Goal: Task Accomplishment & Management: Complete application form

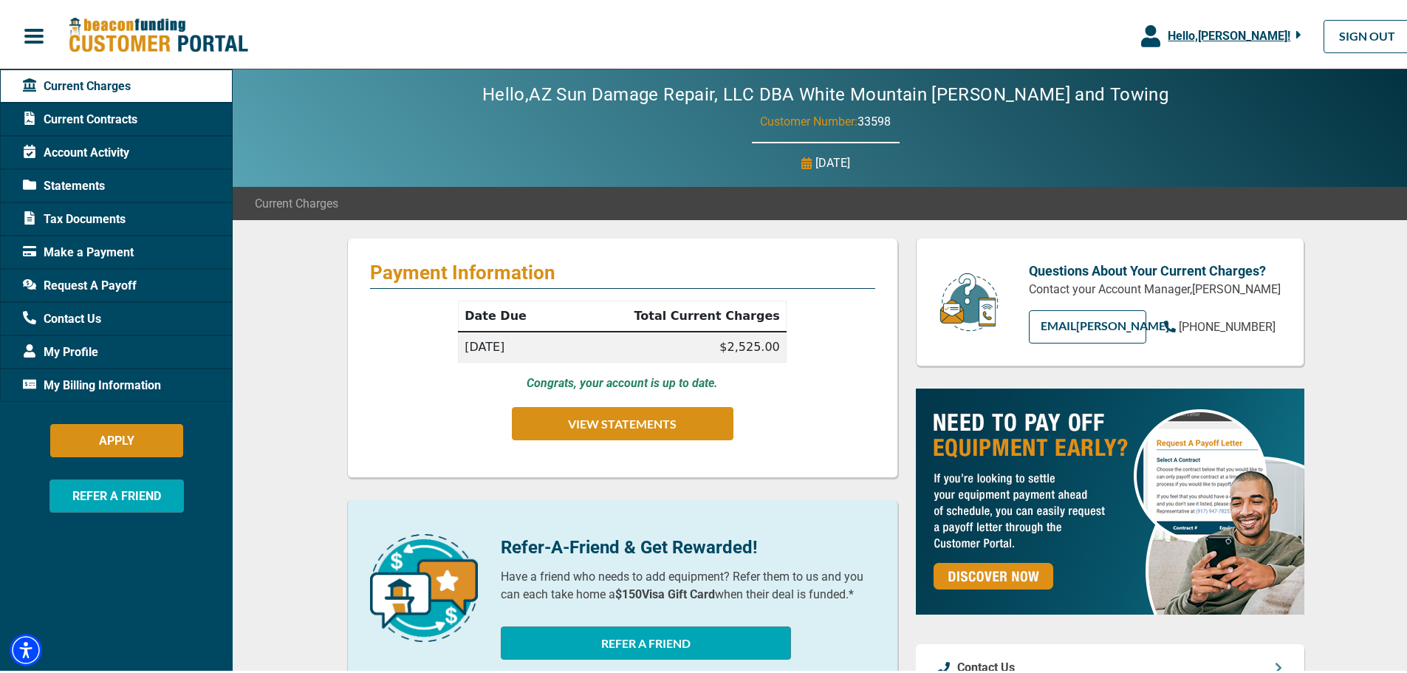
click at [124, 385] on span "My Billing Information" at bounding box center [92, 383] width 138 height 18
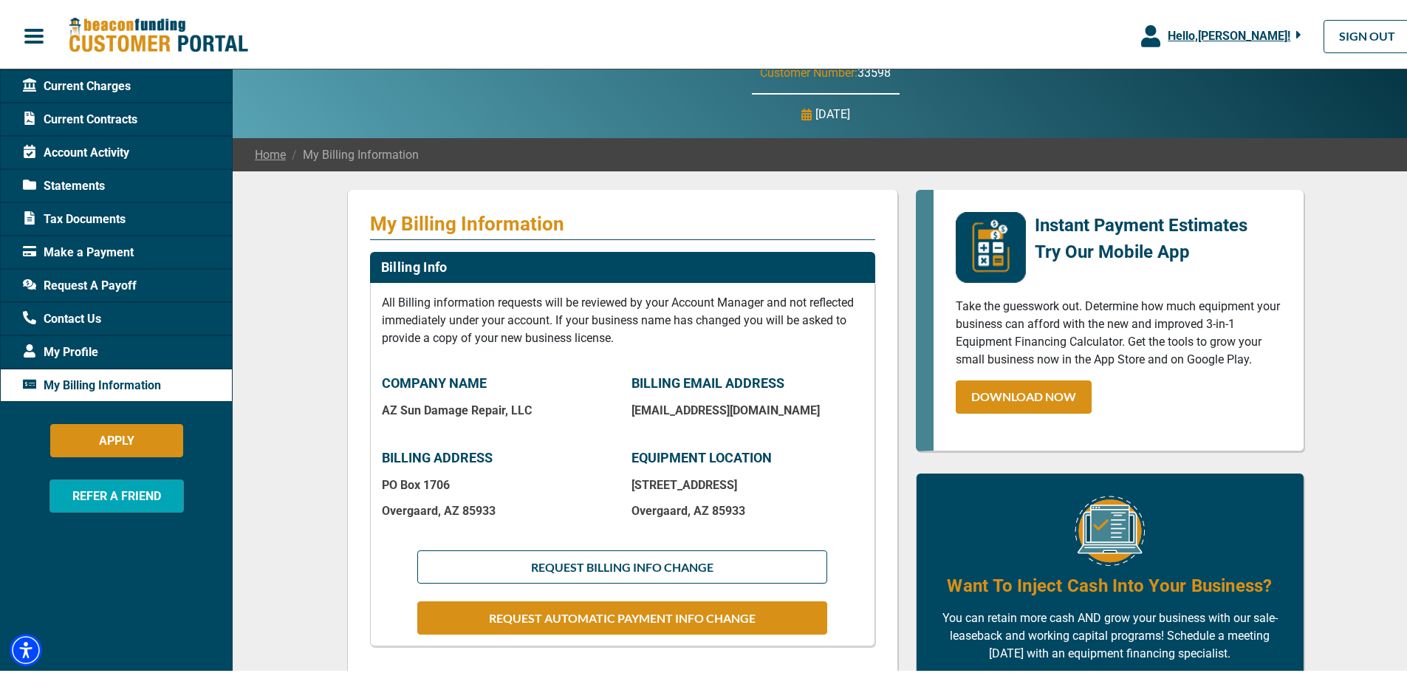
scroll to position [74, 0]
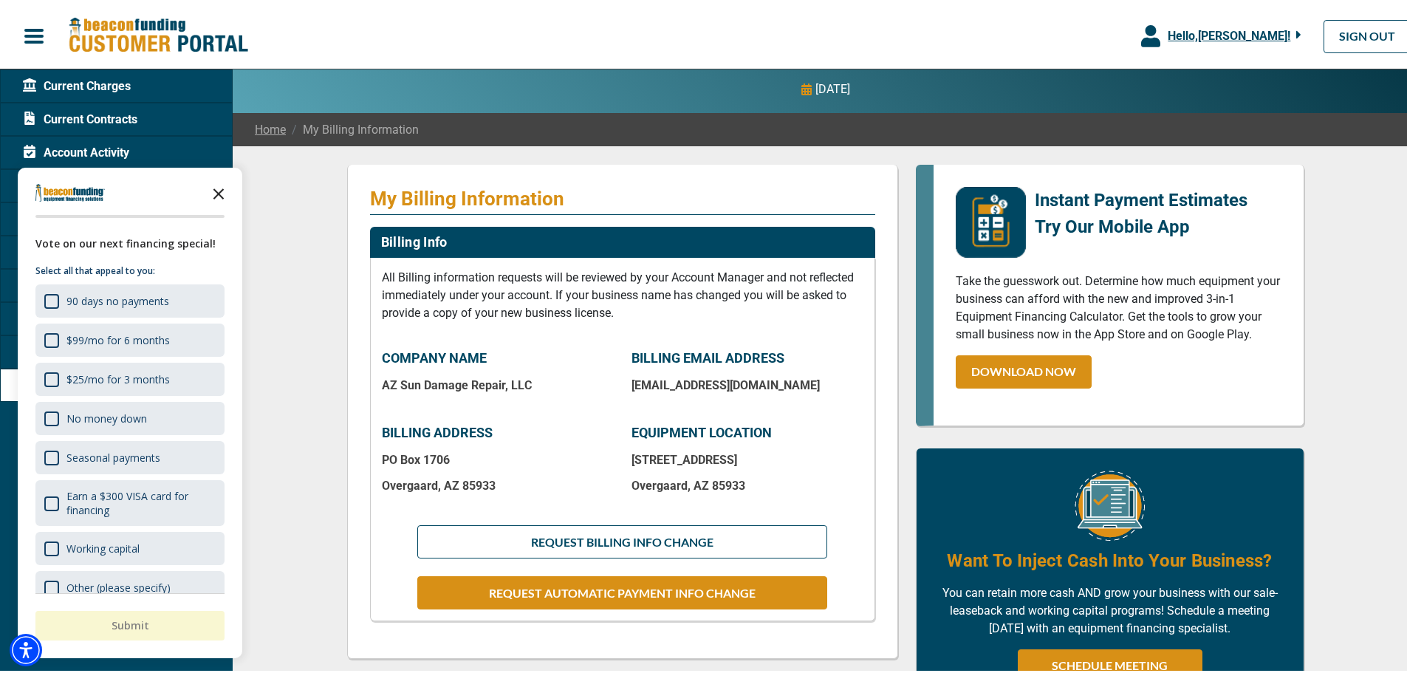
click at [213, 182] on icon "Close the survey" at bounding box center [219, 190] width 30 height 30
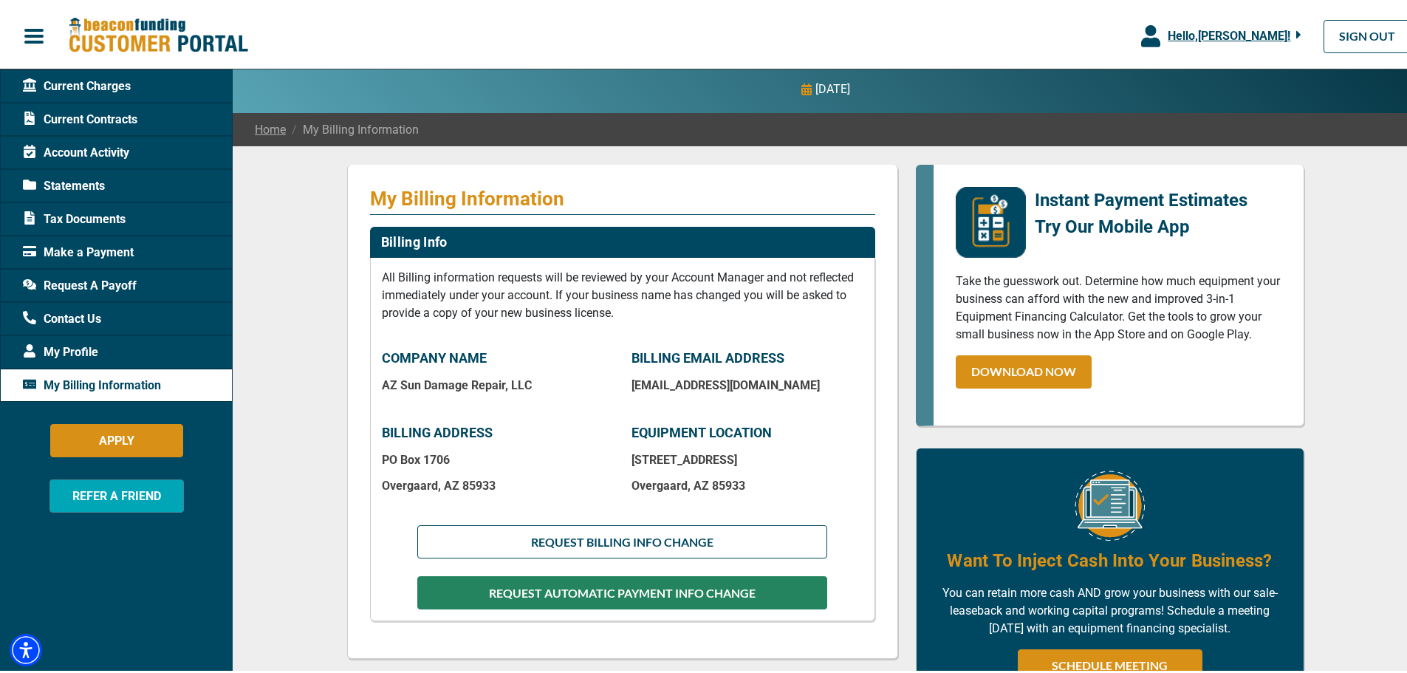
click at [468, 592] on button "REQUEST AUTOMATIC PAYMENT INFO CHANGE" at bounding box center [621, 589] width 409 height 33
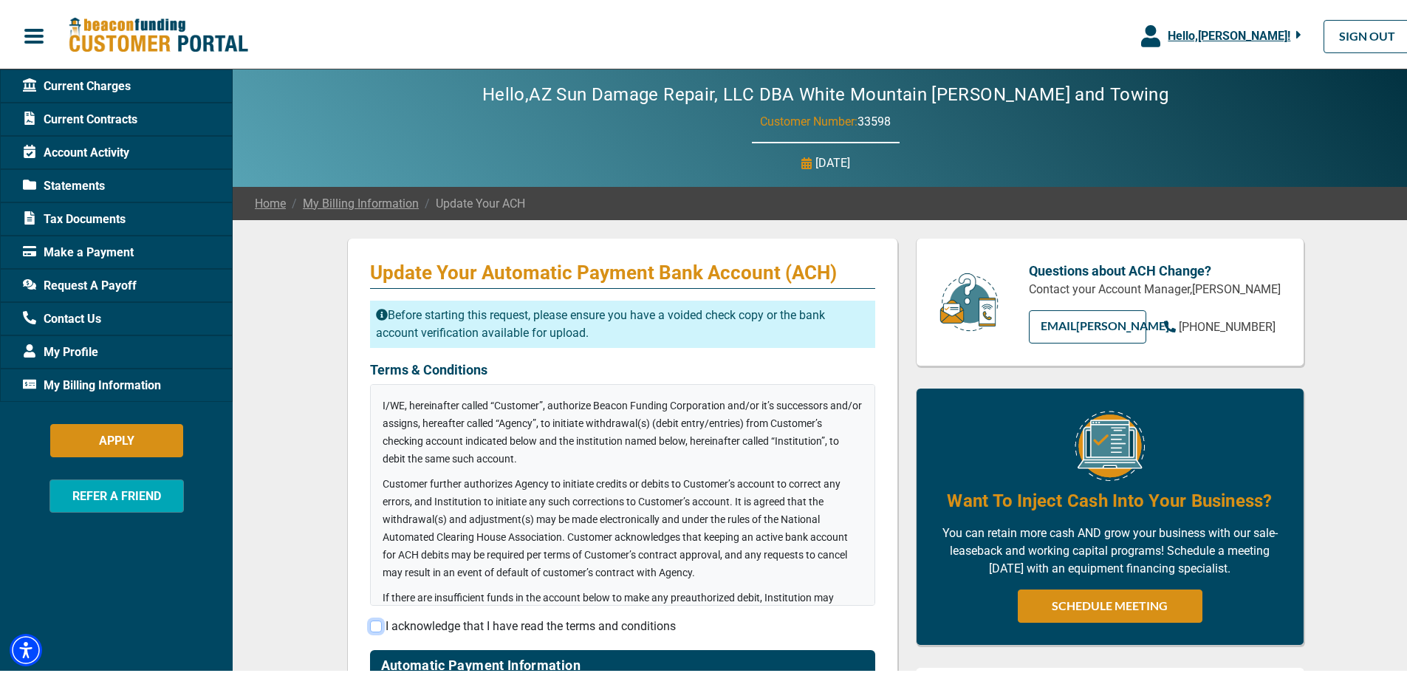
click at [370, 621] on input "checkbox" at bounding box center [376, 623] width 12 height 12
checkbox input "true"
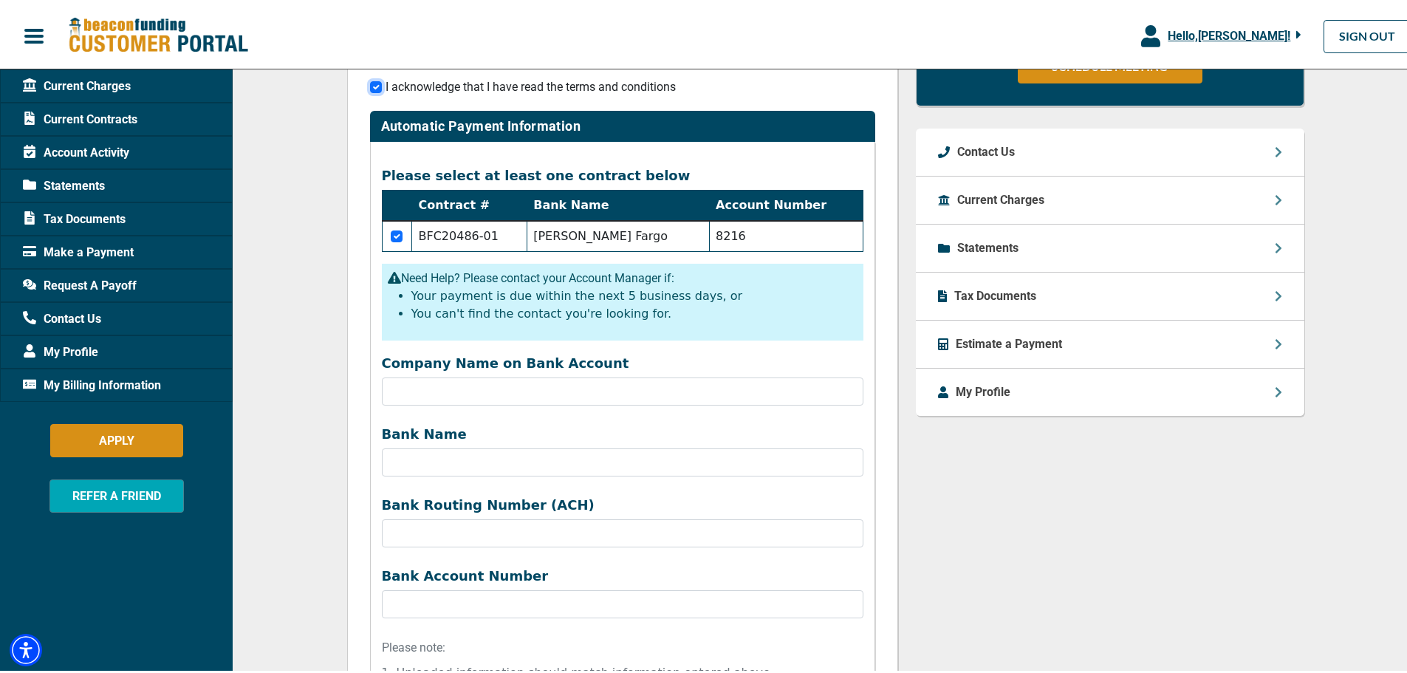
scroll to position [591, 0]
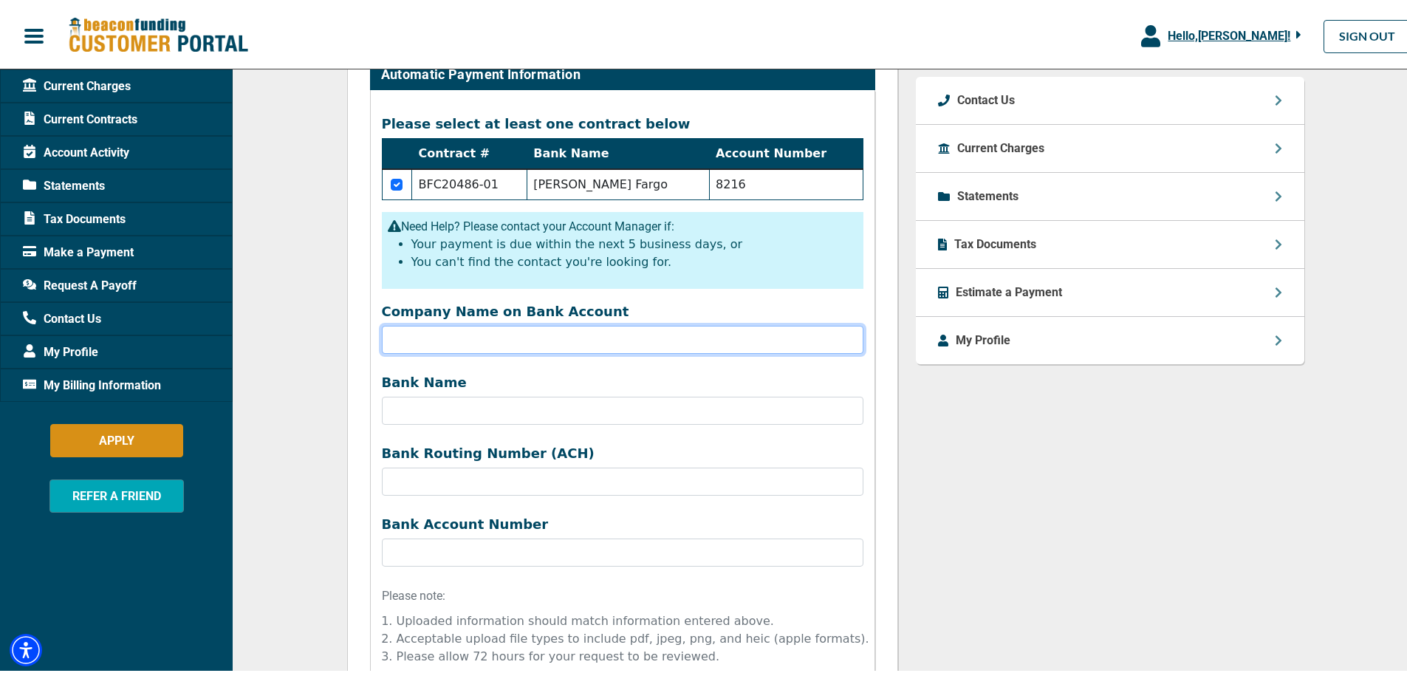
click at [480, 345] on input "Company Name on Bank Account" at bounding box center [622, 337] width 481 height 28
type input "AZ Sun Damage Repair LLC"
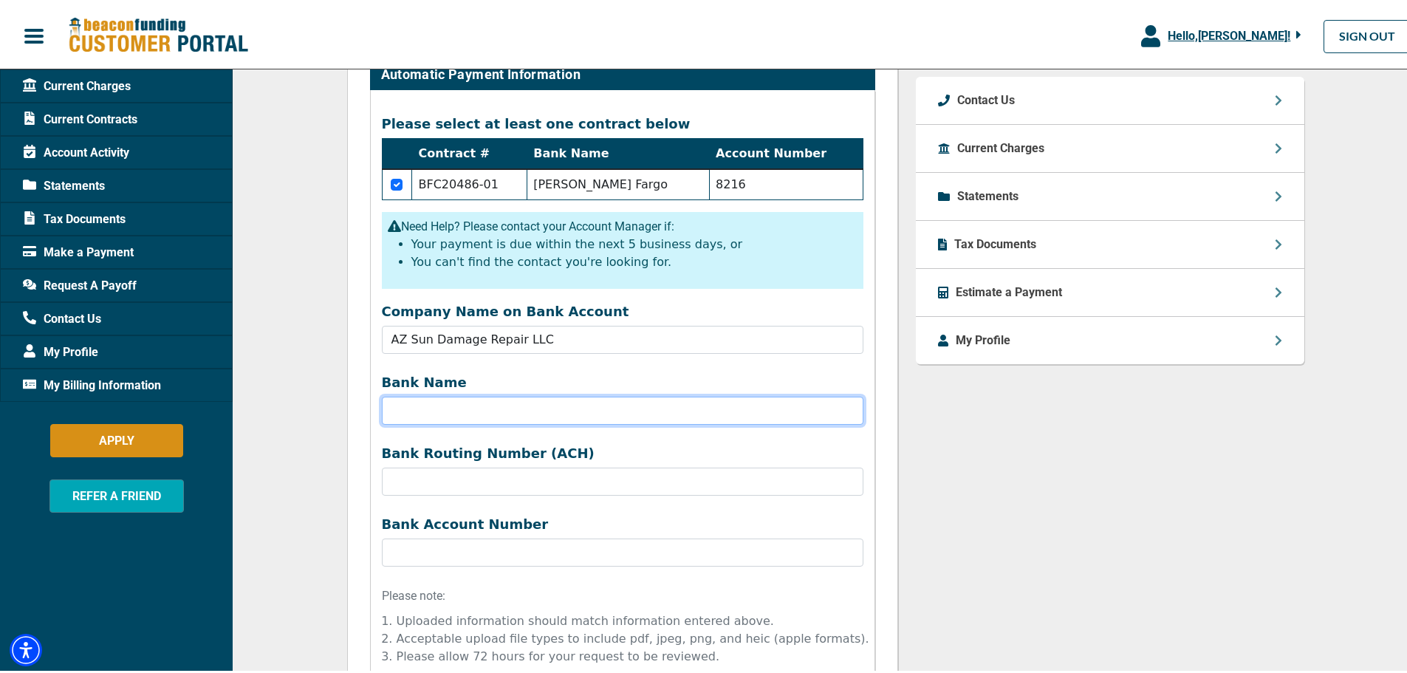
click at [503, 415] on input "Bank Name" at bounding box center [622, 408] width 481 height 28
type input "[PERSON_NAME] Fargo"
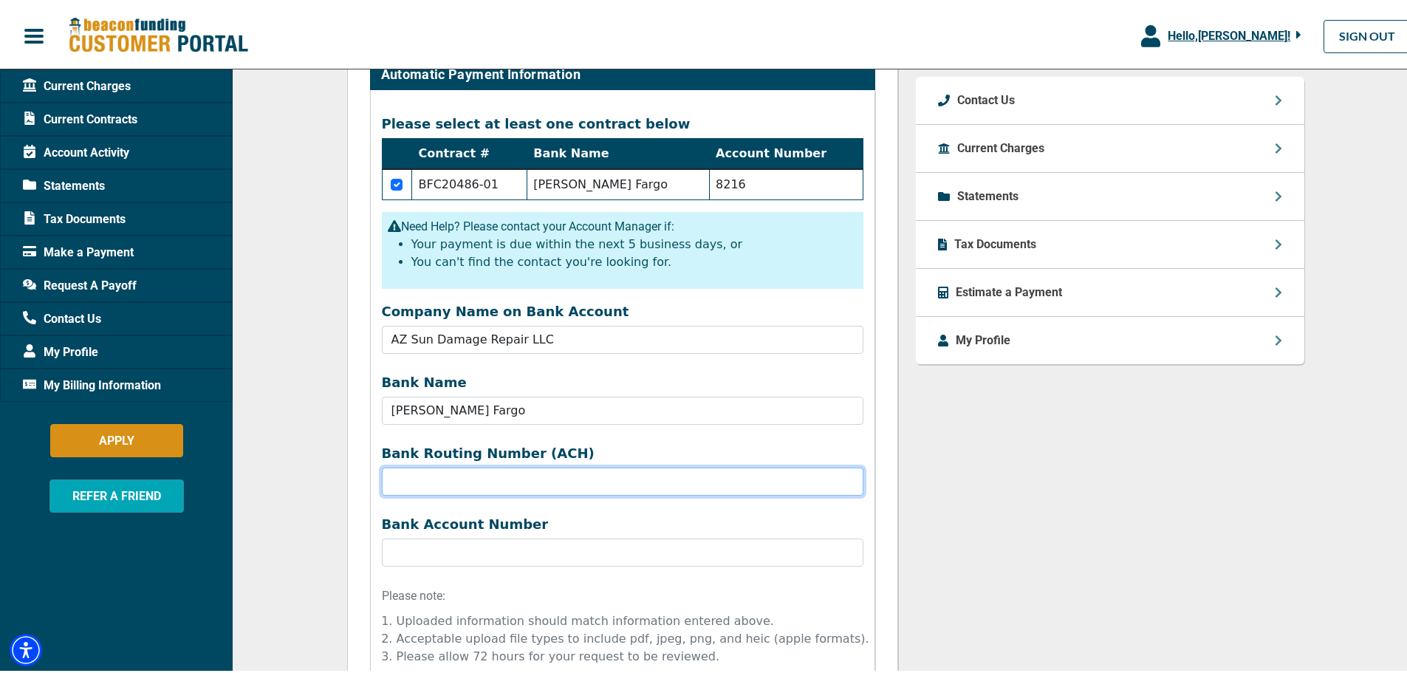
click at [492, 479] on input "Company Name on Bank Account" at bounding box center [622, 478] width 481 height 28
click at [491, 485] on input "Company Name on Bank Account" at bounding box center [622, 478] width 481 height 28
click at [491, 484] on input "Company Name on Bank Account" at bounding box center [622, 478] width 481 height 28
type input "122105278"
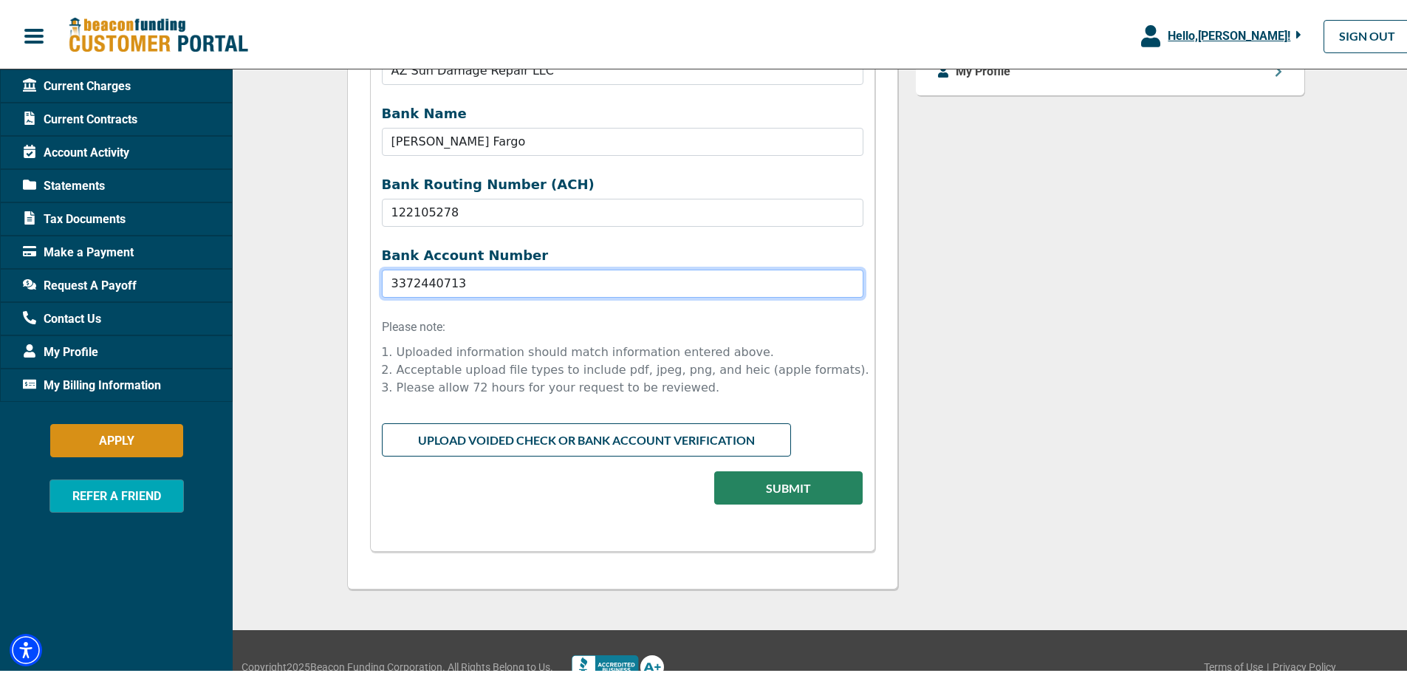
scroll to position [886, 0]
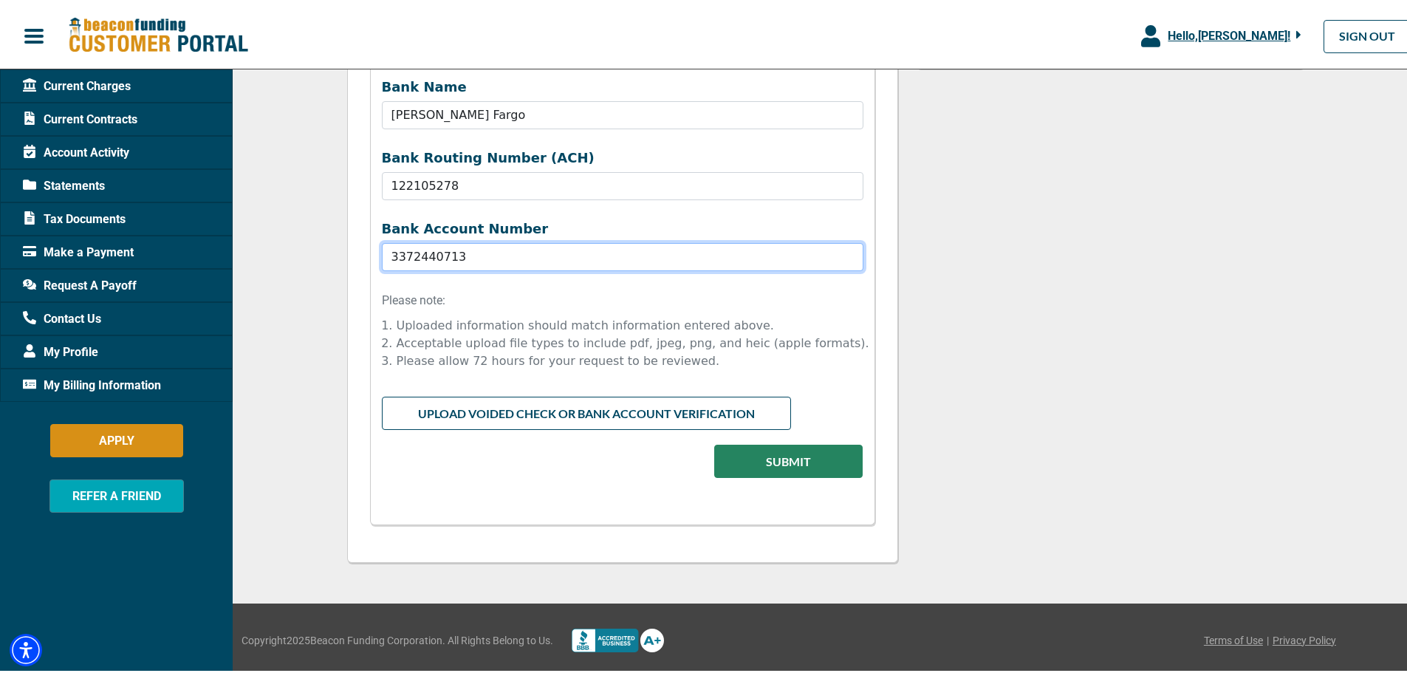
type input "3372440713"
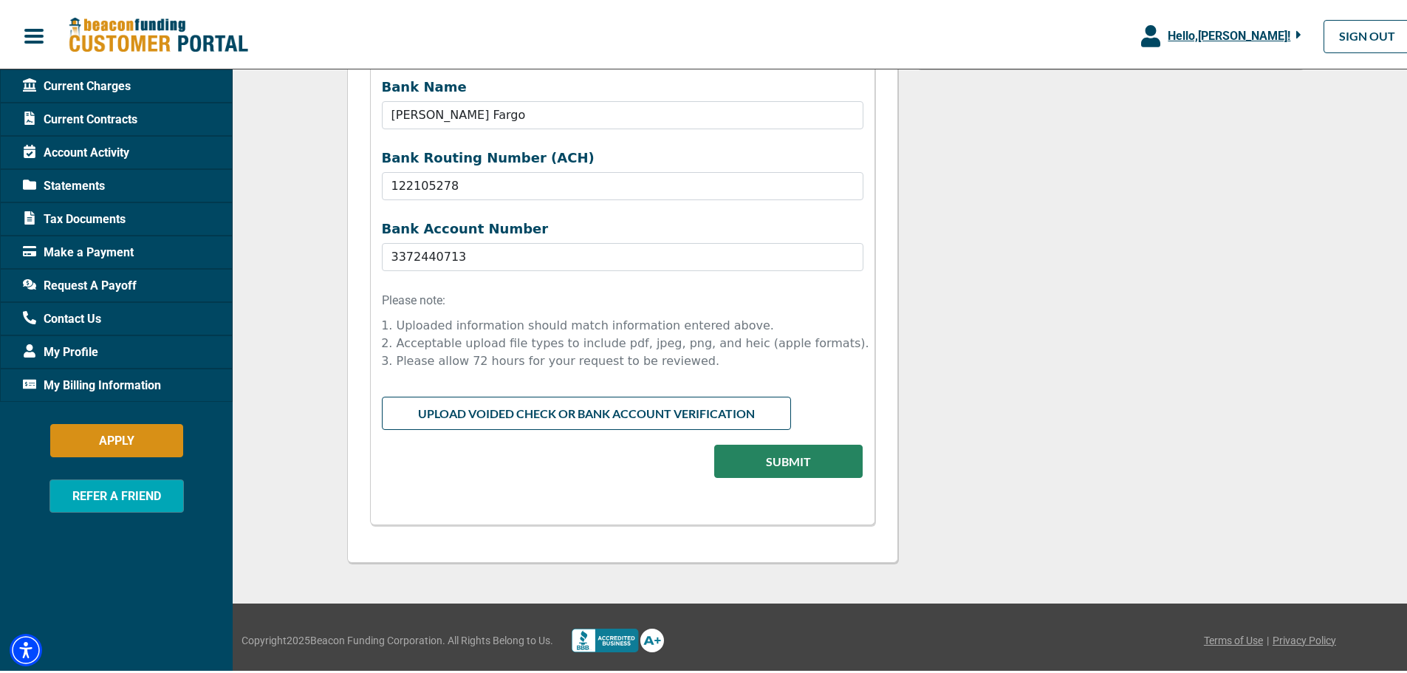
click at [460, 411] on input "file" at bounding box center [622, 408] width 481 height 28
type input "C:\fakepath\VOIDED CHECK.jpg"
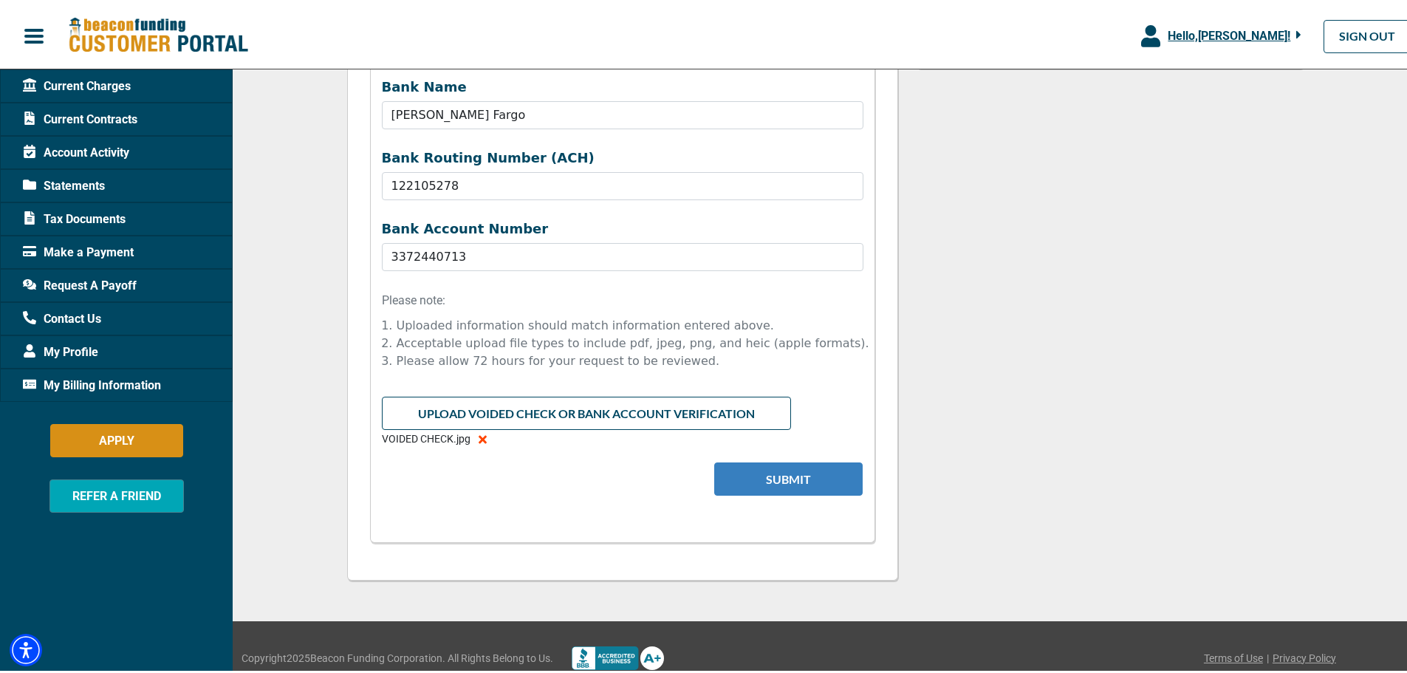
click at [770, 481] on button "Submit" at bounding box center [788, 475] width 148 height 33
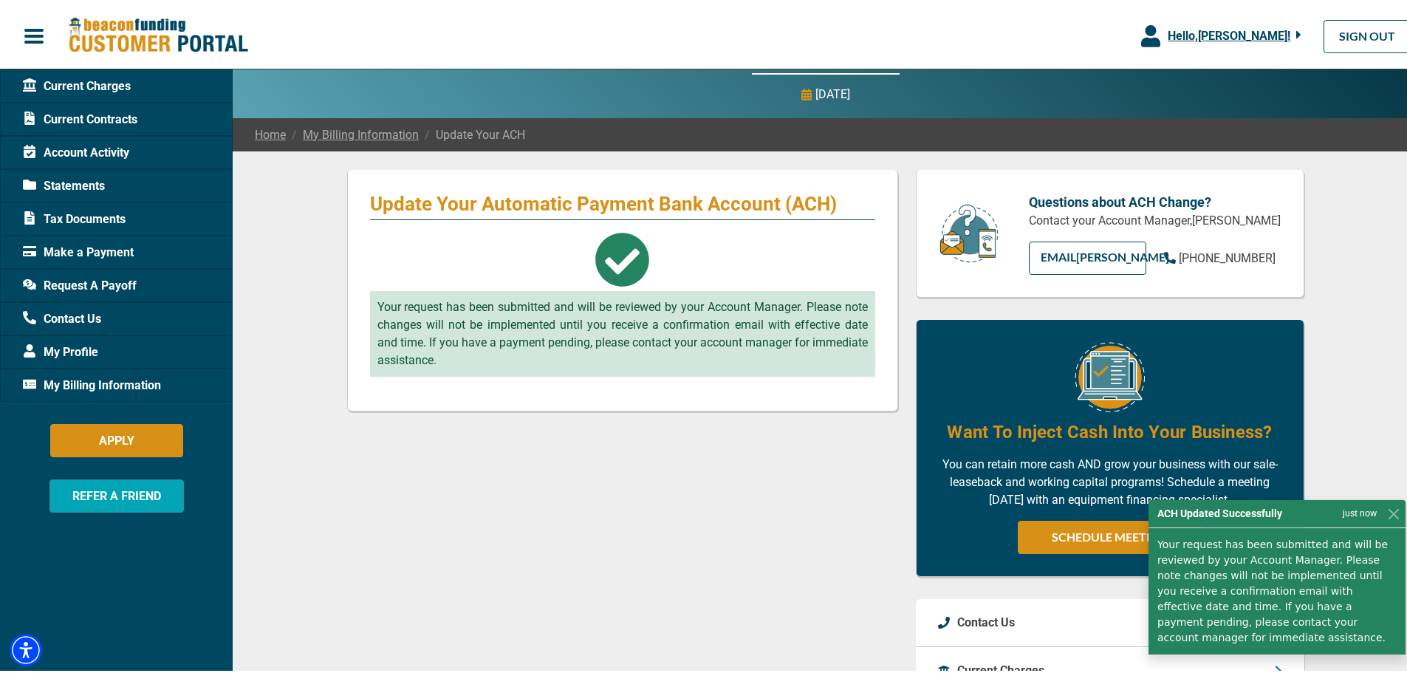
scroll to position [0, 0]
